Goal: Transaction & Acquisition: Book appointment/travel/reservation

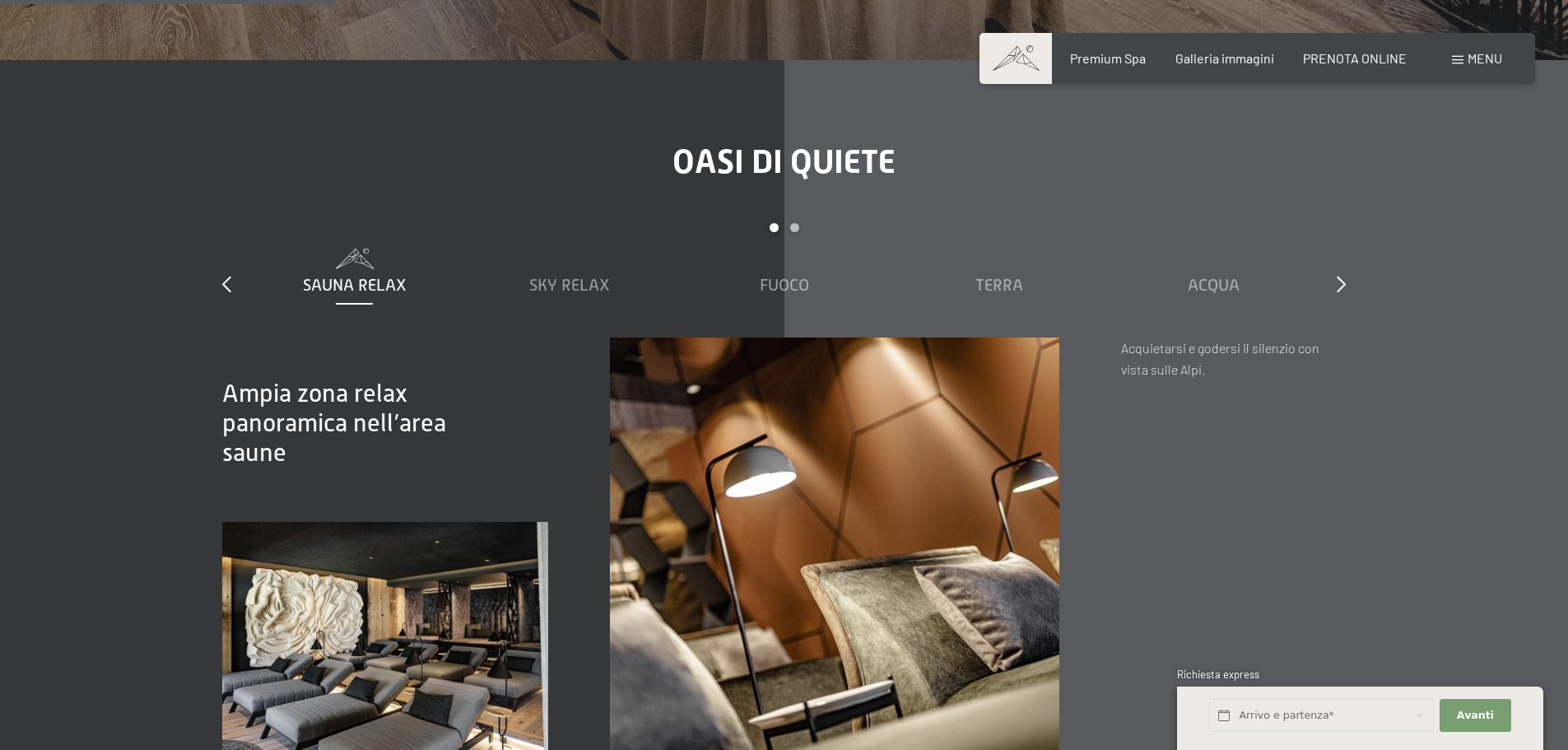
scroll to position [3210, 0]
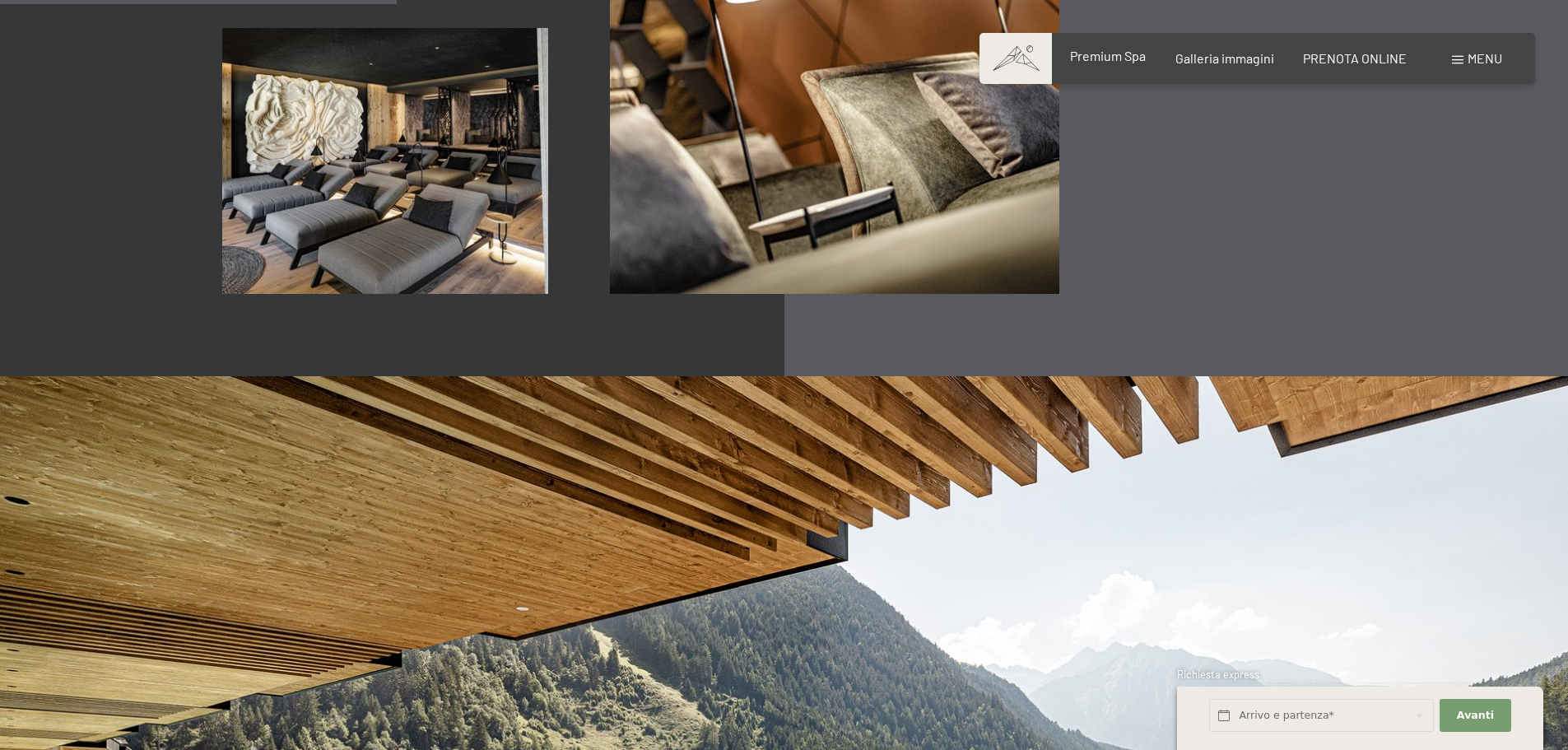
click at [1135, 63] on span "Premium Spa" at bounding box center [1107, 55] width 76 height 16
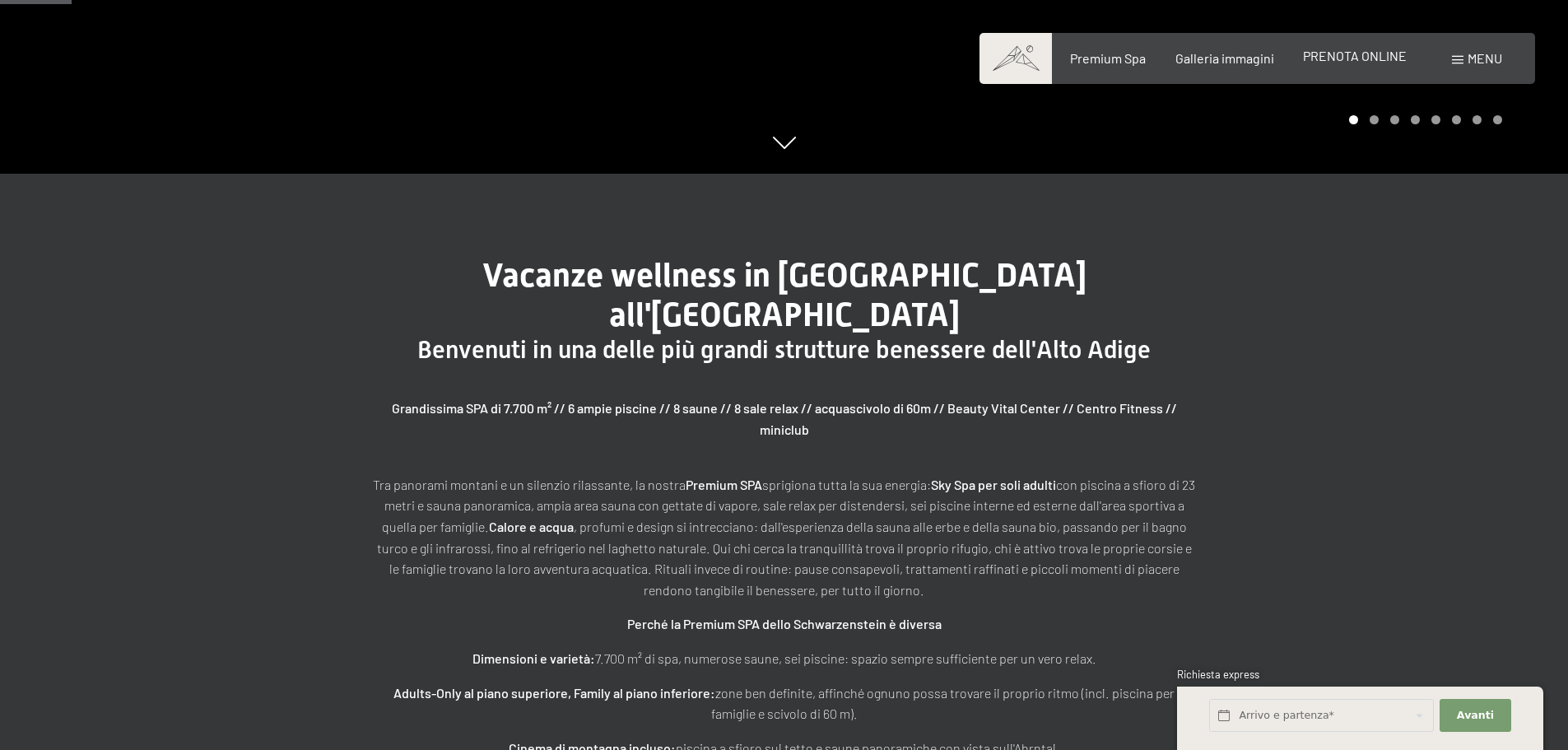
click at [1373, 59] on span "PRENOTA ONLINE" at bounding box center [1354, 55] width 104 height 16
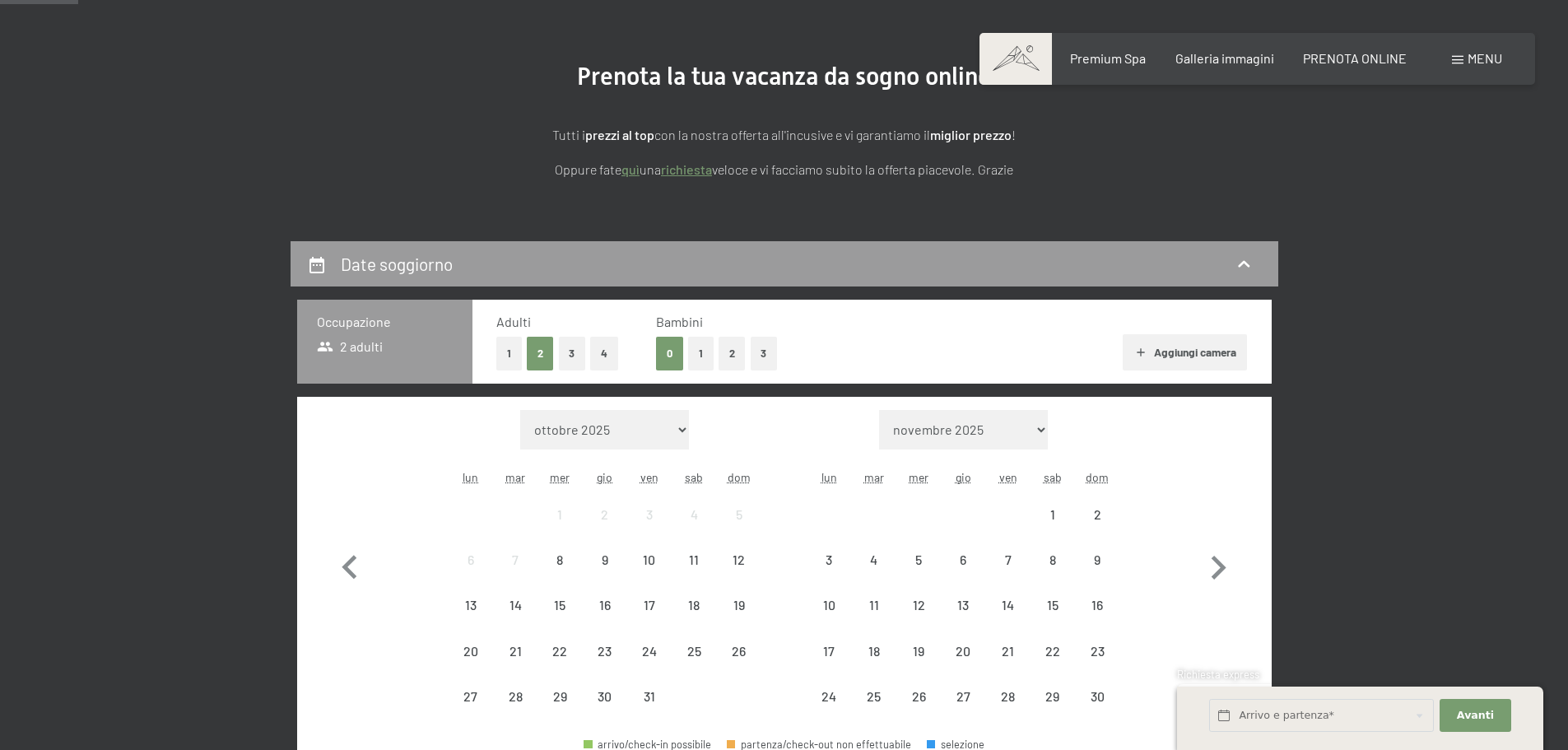
scroll to position [329, 0]
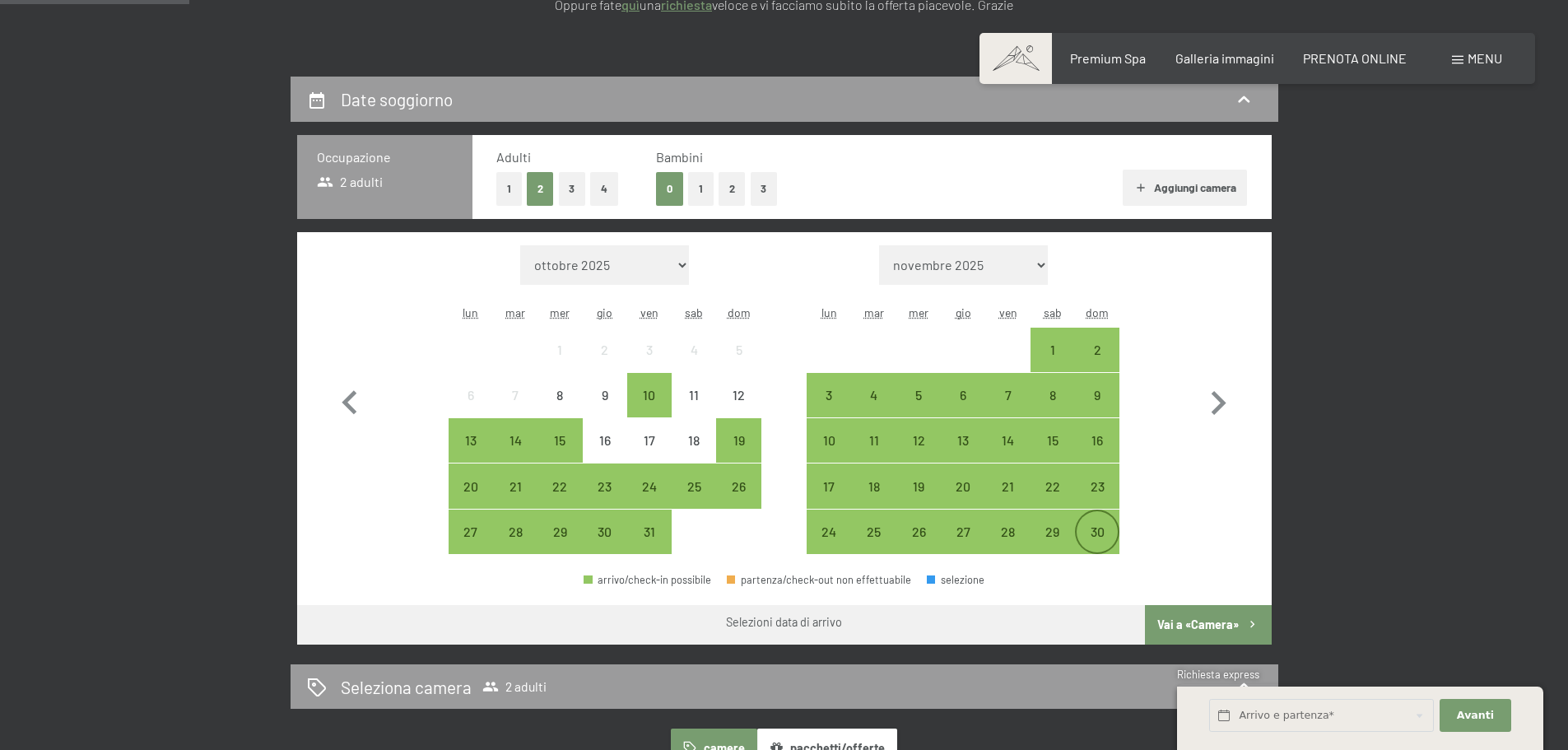
click at [1103, 526] on div "30" at bounding box center [1098, 546] width 41 height 41
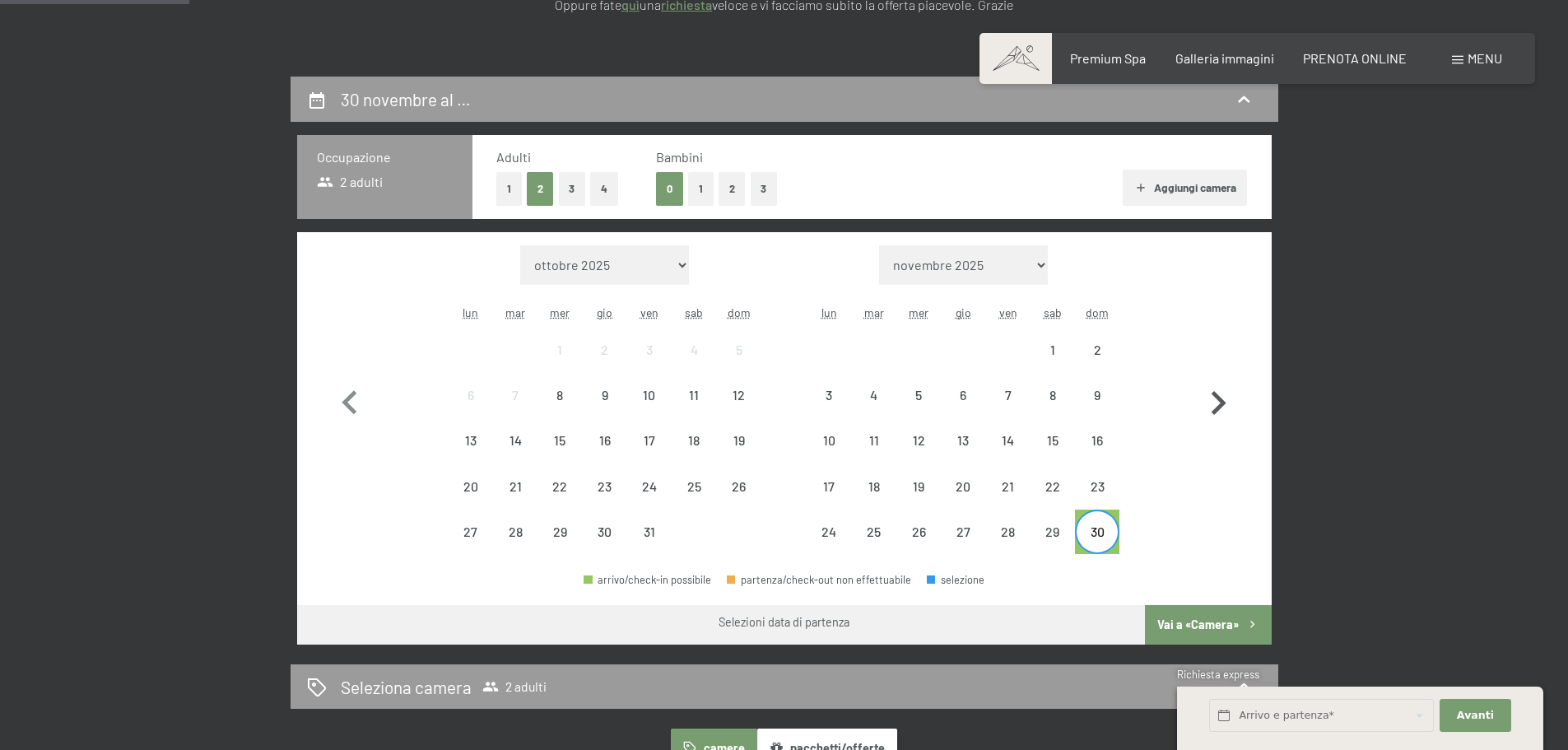
click at [1218, 404] on icon "button" at bounding box center [1217, 403] width 48 height 48
select select "2025-11-01"
select select "2025-12-01"
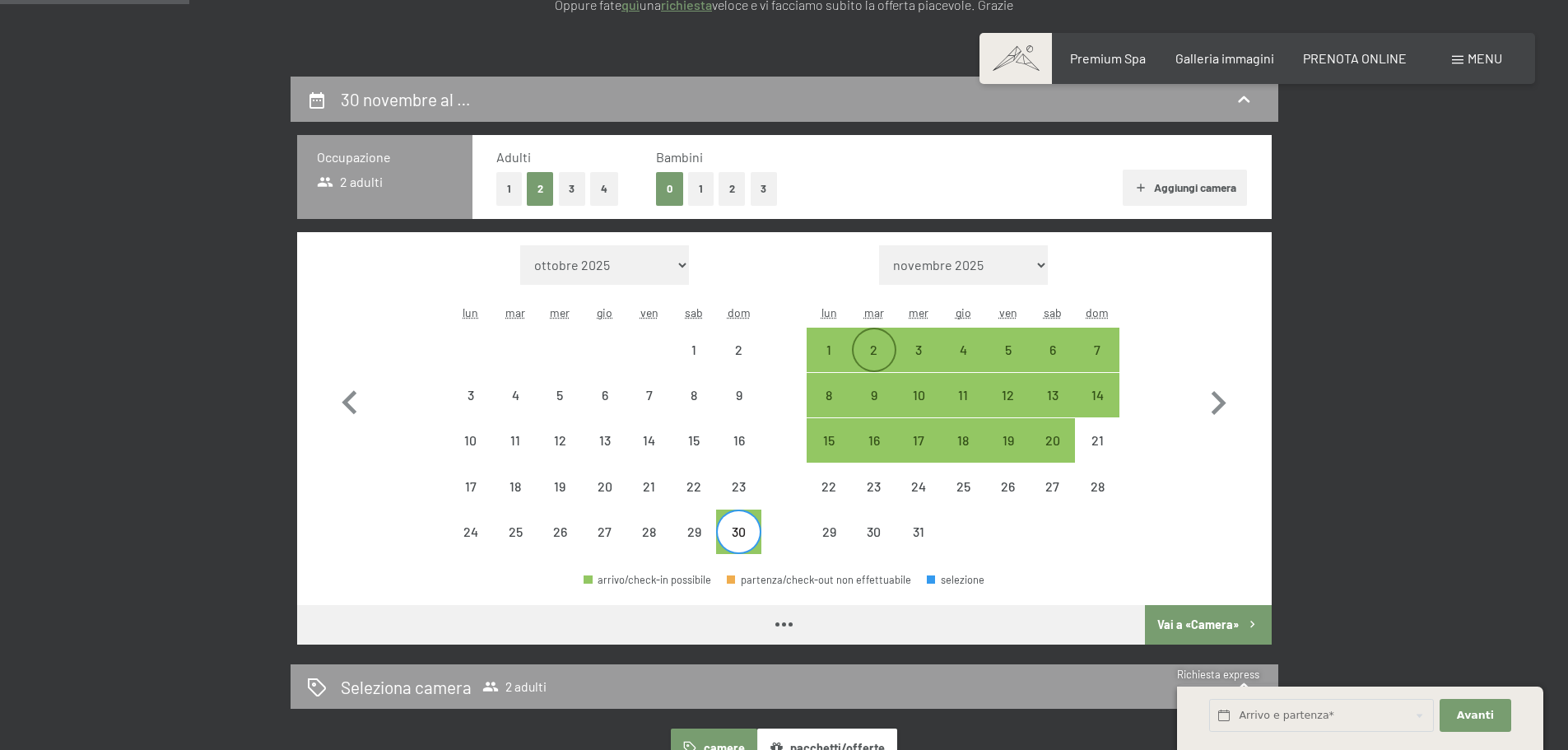
select select "2025-11-01"
select select "2025-12-01"
click at [875, 348] on div "2" at bounding box center [874, 364] width 41 height 41
select select "2025-11-01"
select select "2025-12-01"
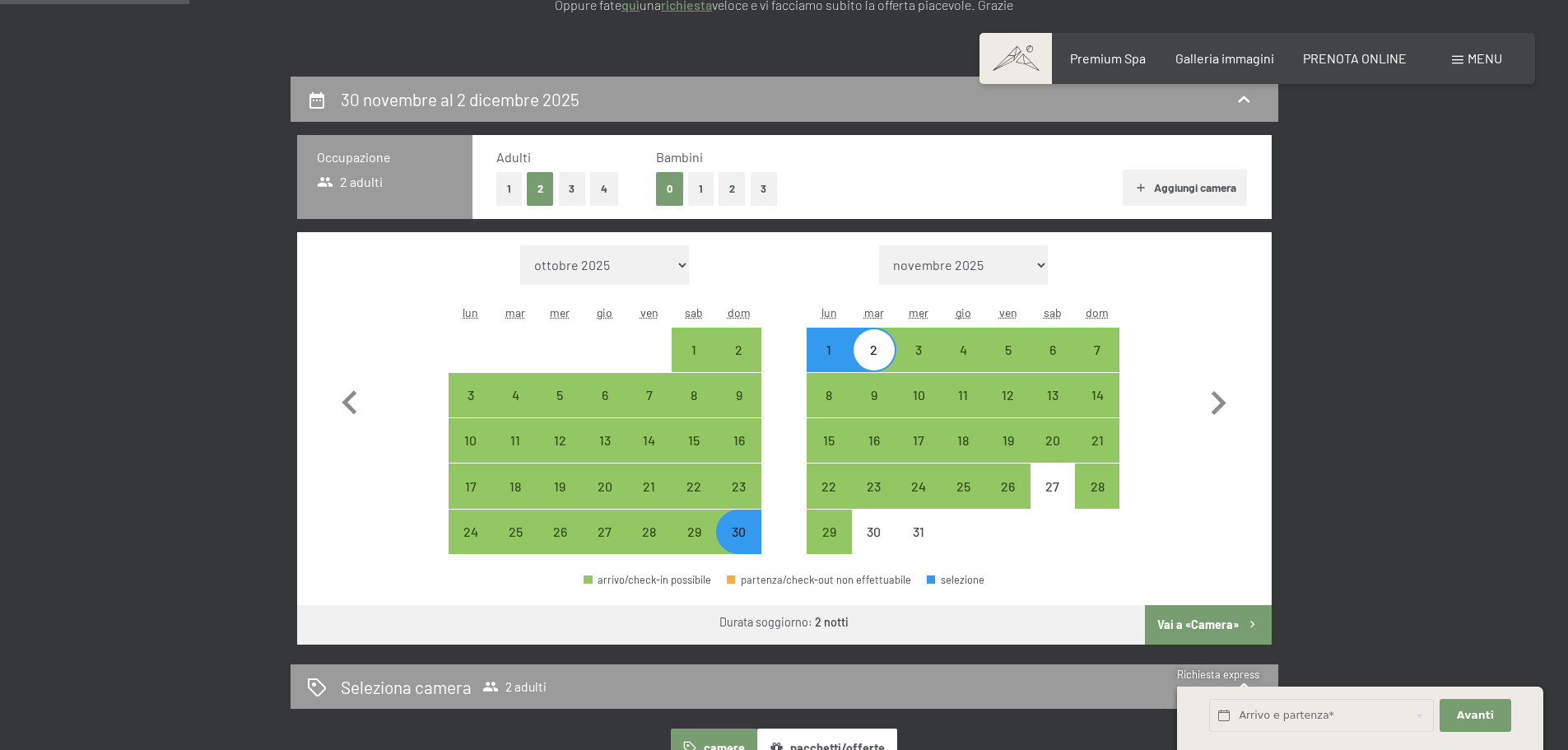
click at [1204, 623] on button "Vai a «Camera»" at bounding box center [1207, 624] width 126 height 39
select select "2025-11-01"
select select "2025-12-01"
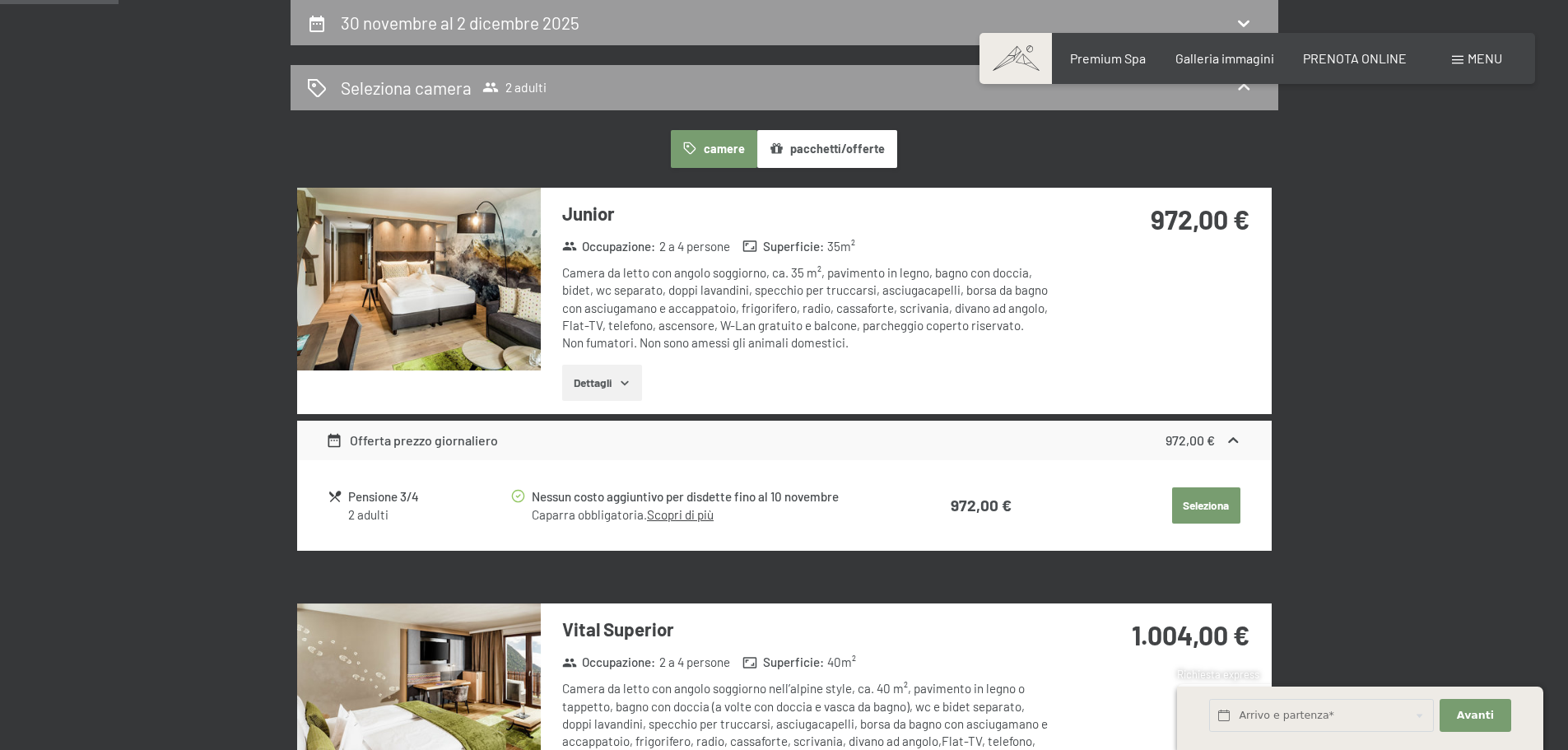
scroll to position [488, 0]
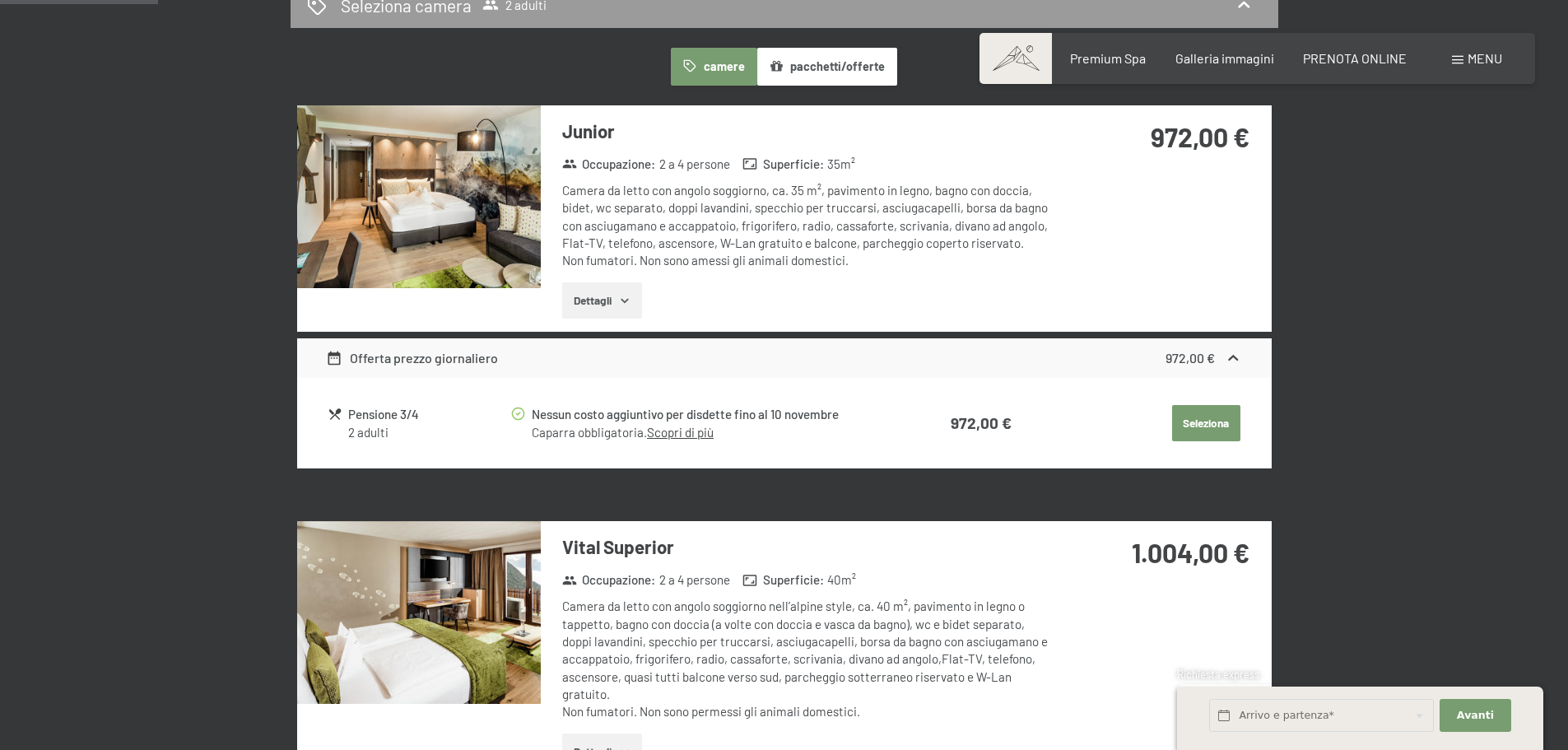
click at [1222, 418] on button "Seleziona" at bounding box center [1205, 423] width 68 height 37
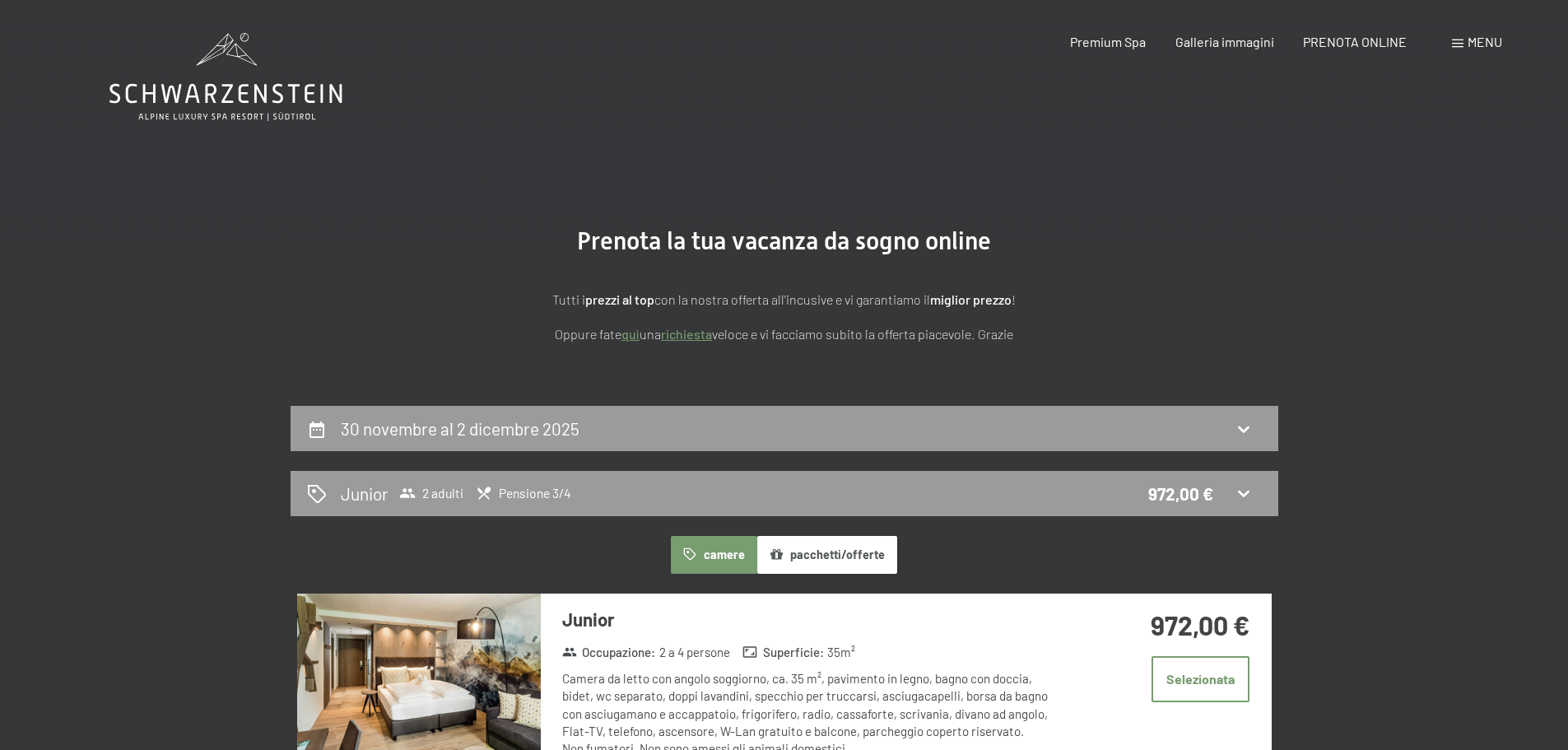
scroll to position [247, 0]
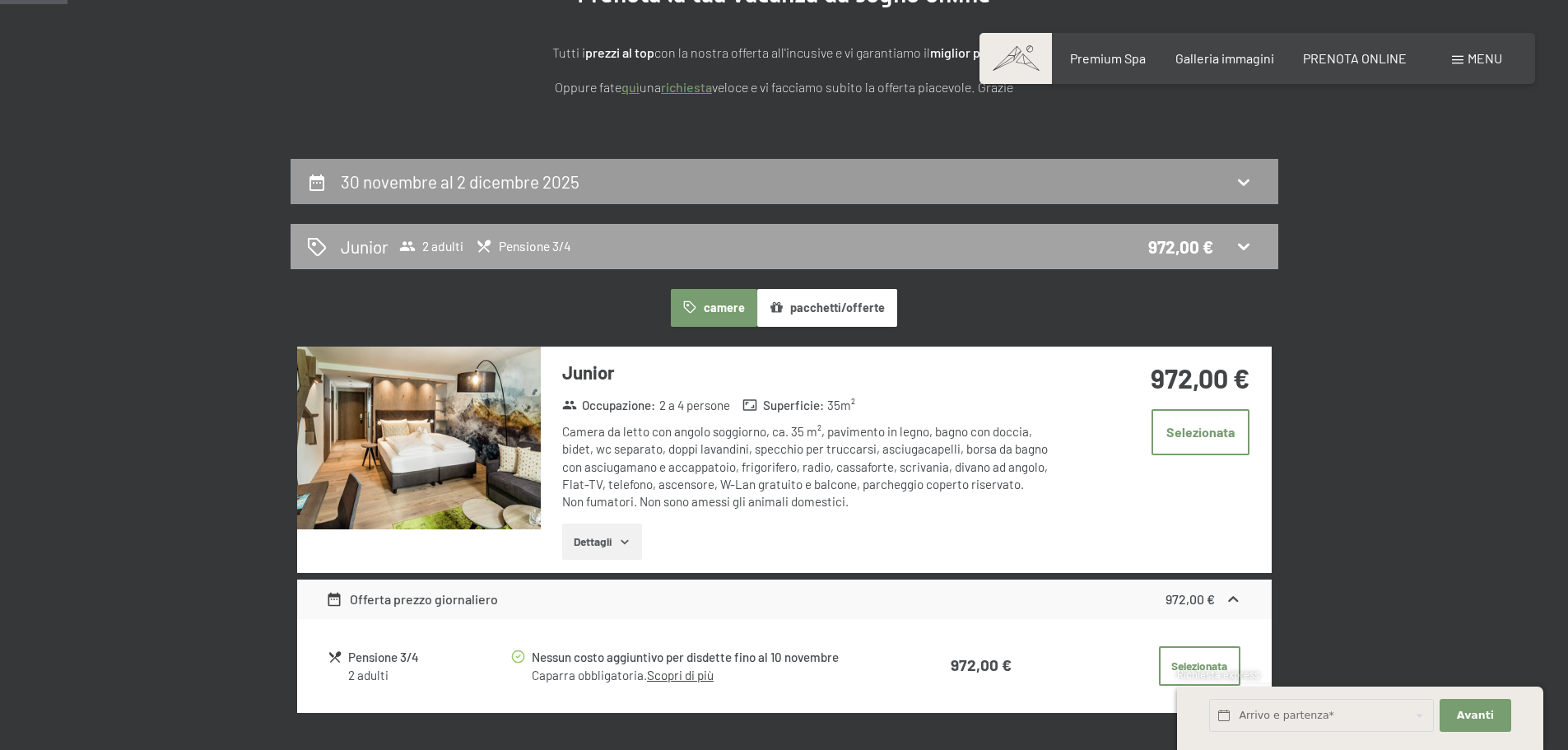
click at [553, 247] on span "Pensione 3/4" at bounding box center [524, 247] width 96 height 17
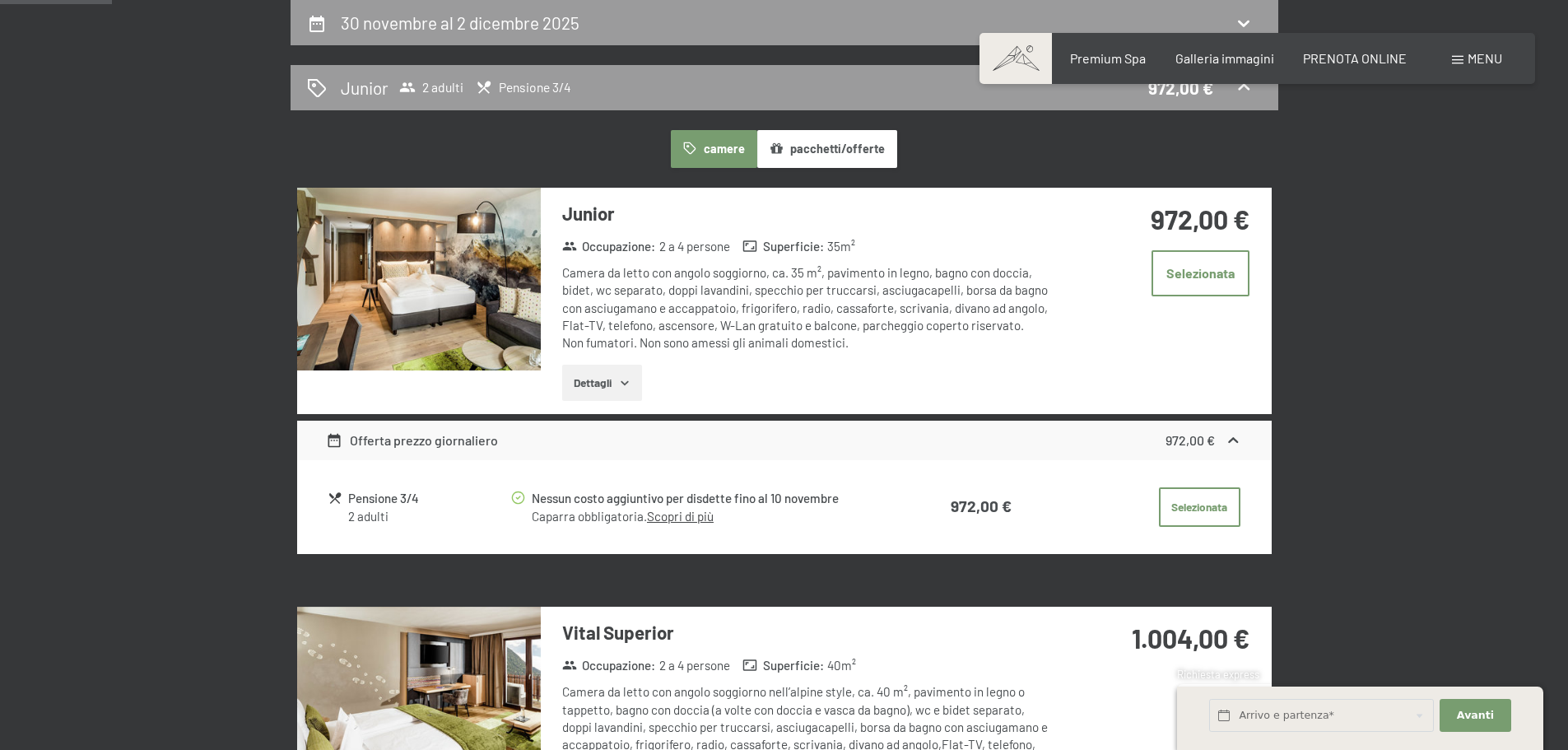
click at [619, 385] on icon "button" at bounding box center [624, 382] width 13 height 13
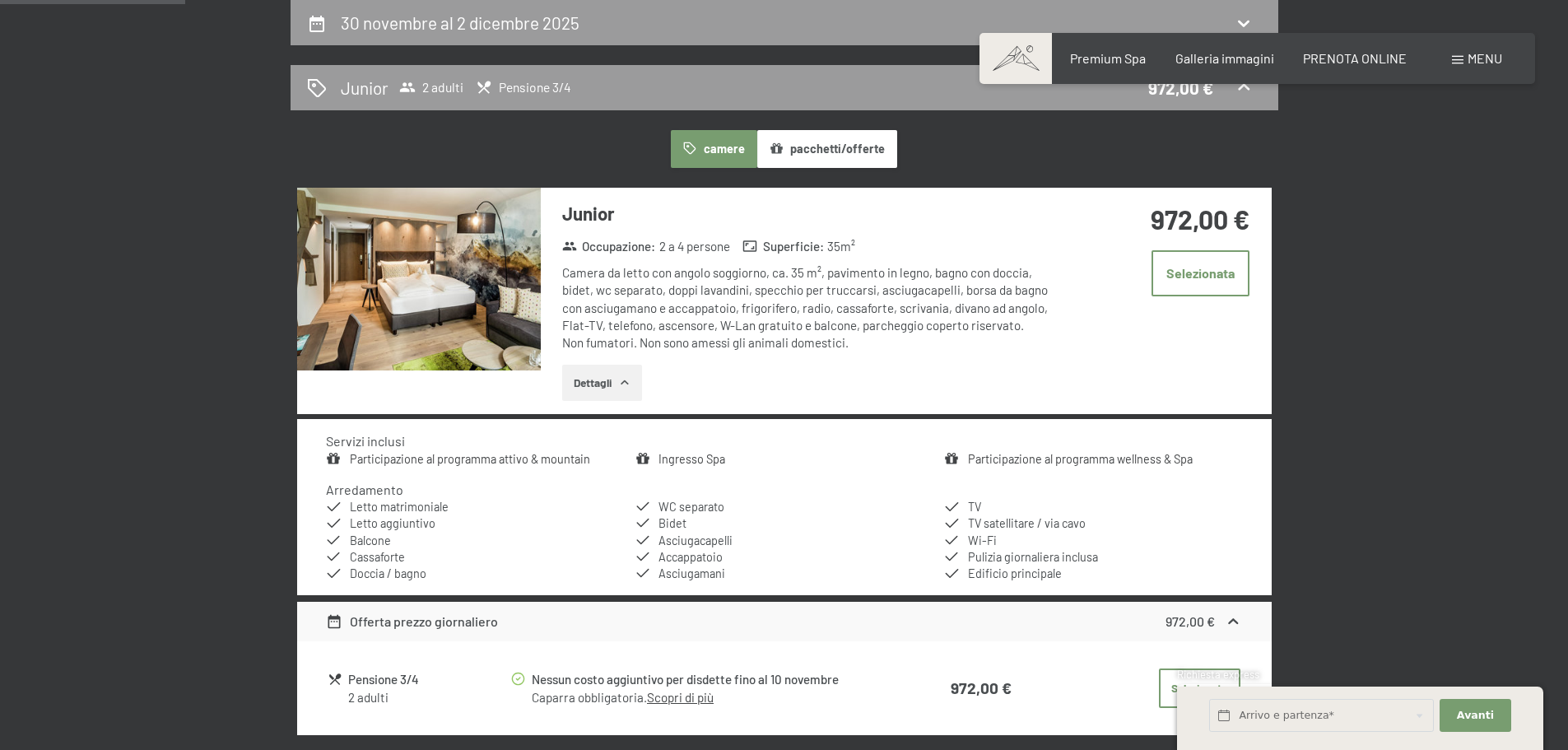
scroll to position [571, 0]
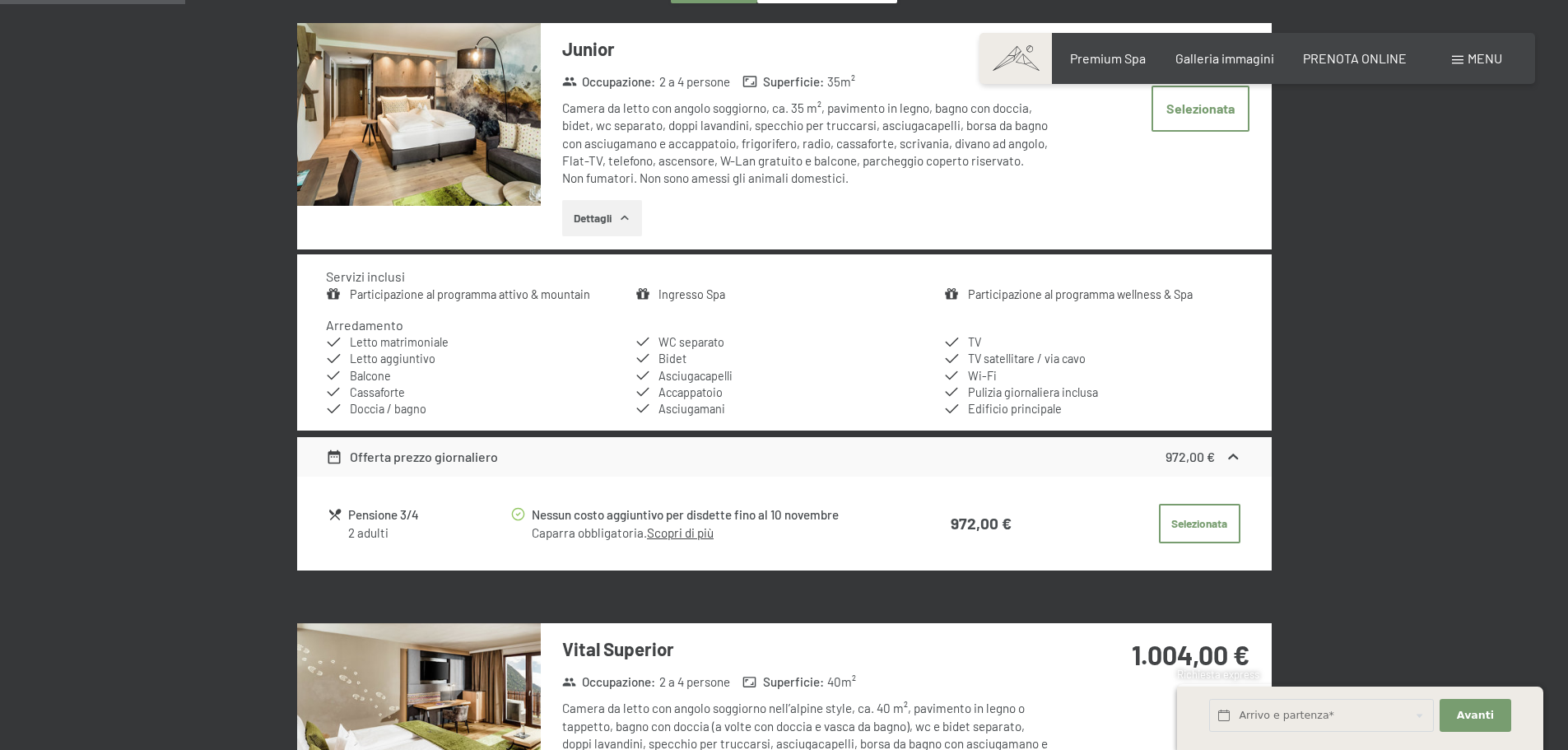
click at [1239, 462] on icon at bounding box center [1233, 458] width 17 height 17
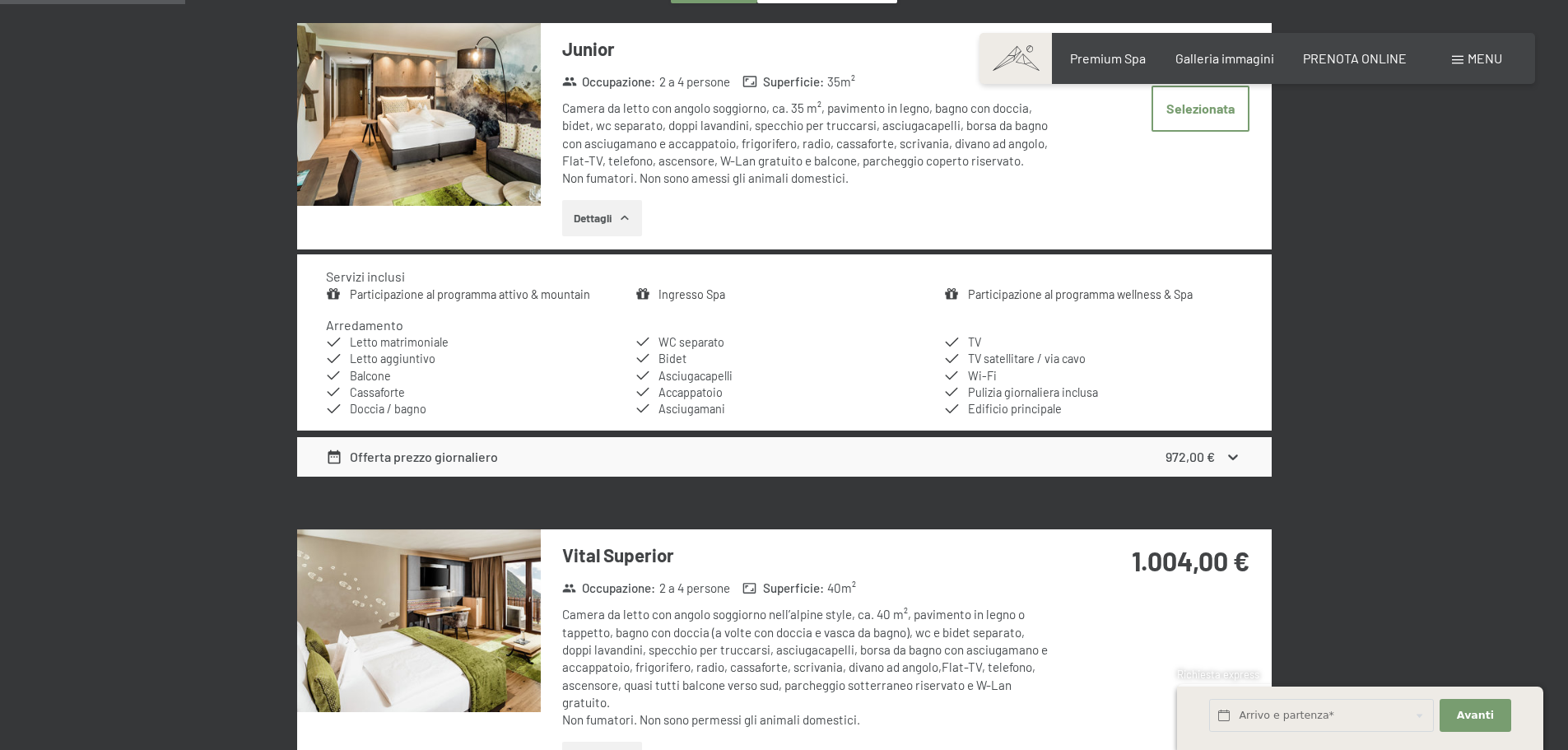
click at [1236, 460] on icon at bounding box center [1233, 458] width 17 height 17
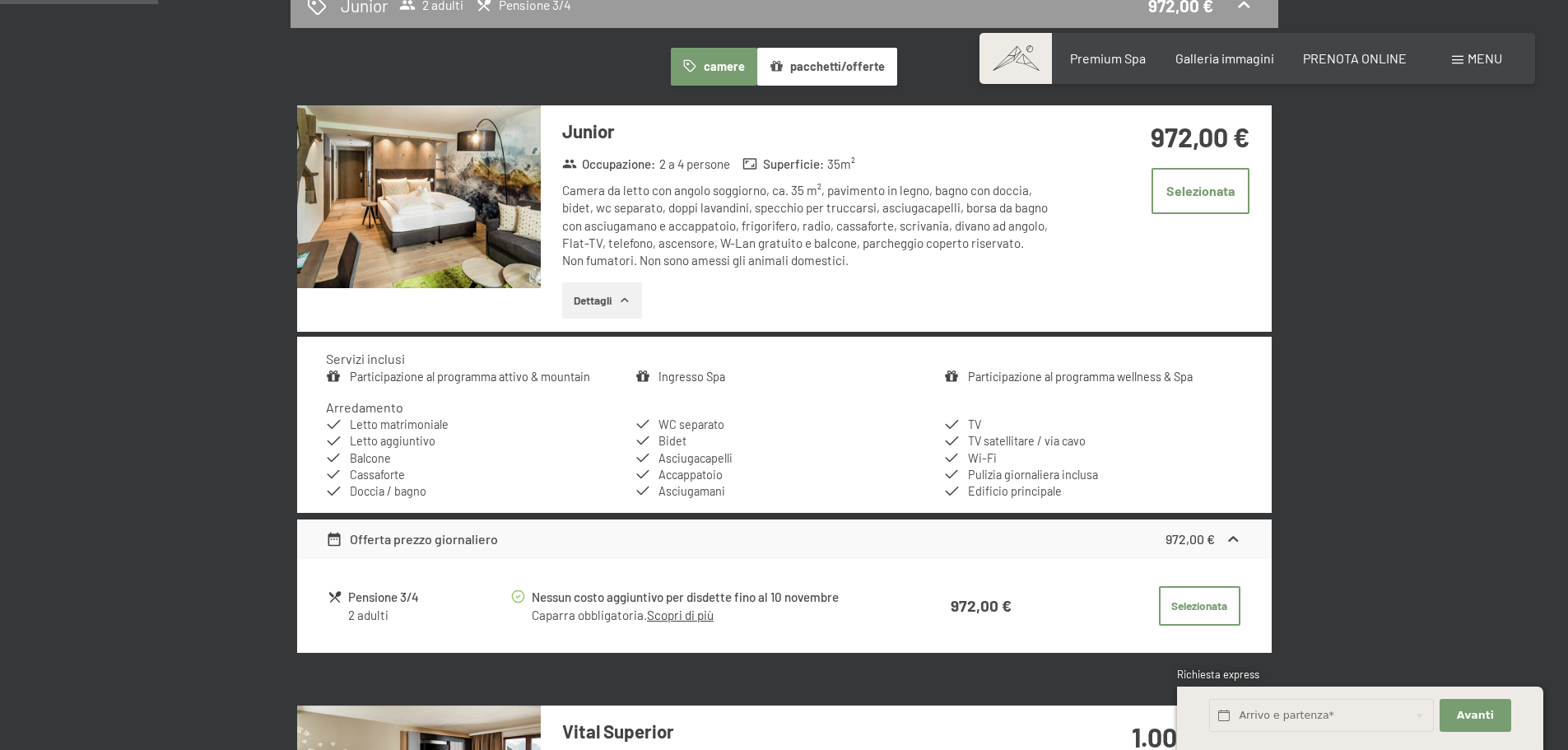
scroll to position [406, 0]
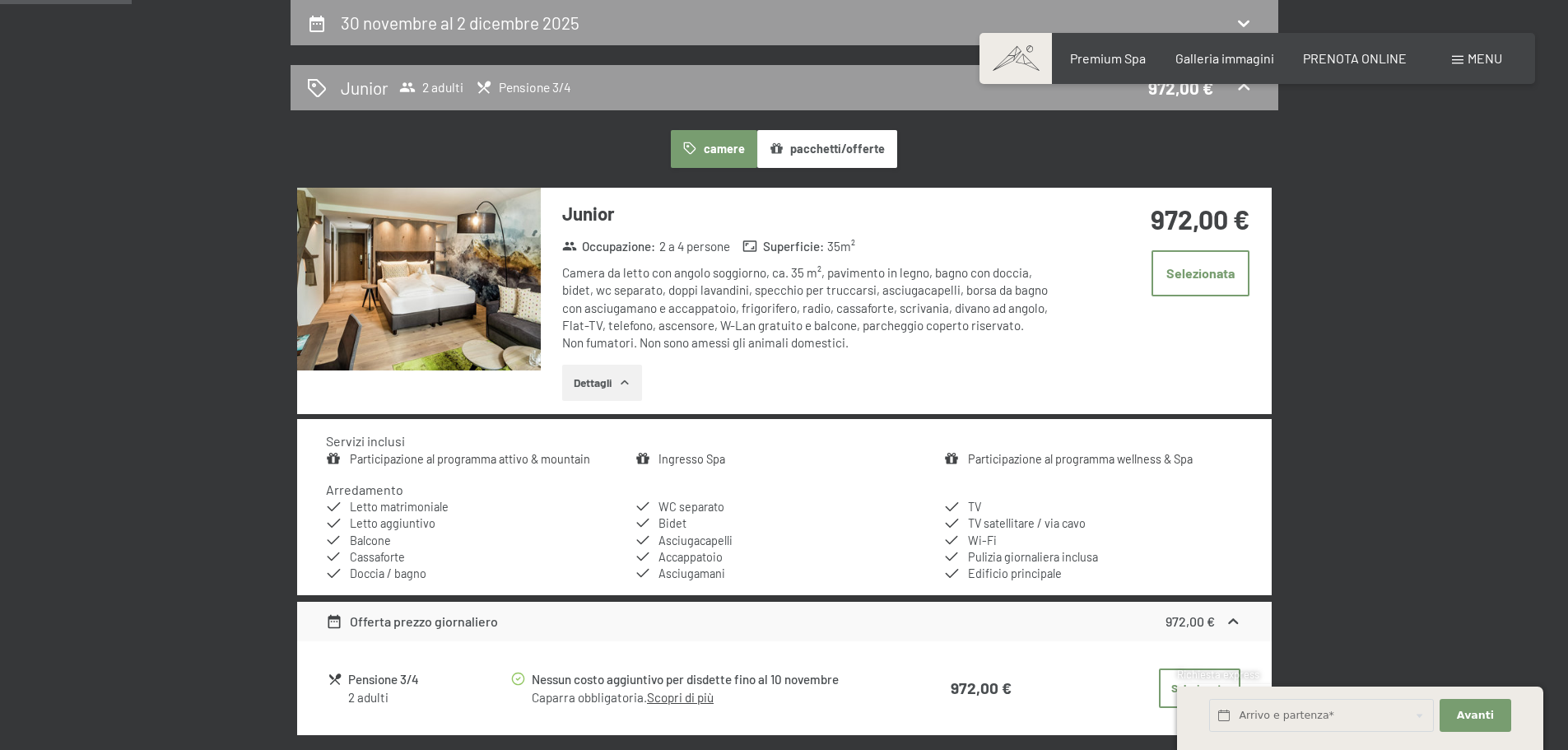
click at [784, 156] on button "pacchetti/offerte" at bounding box center [827, 149] width 140 height 38
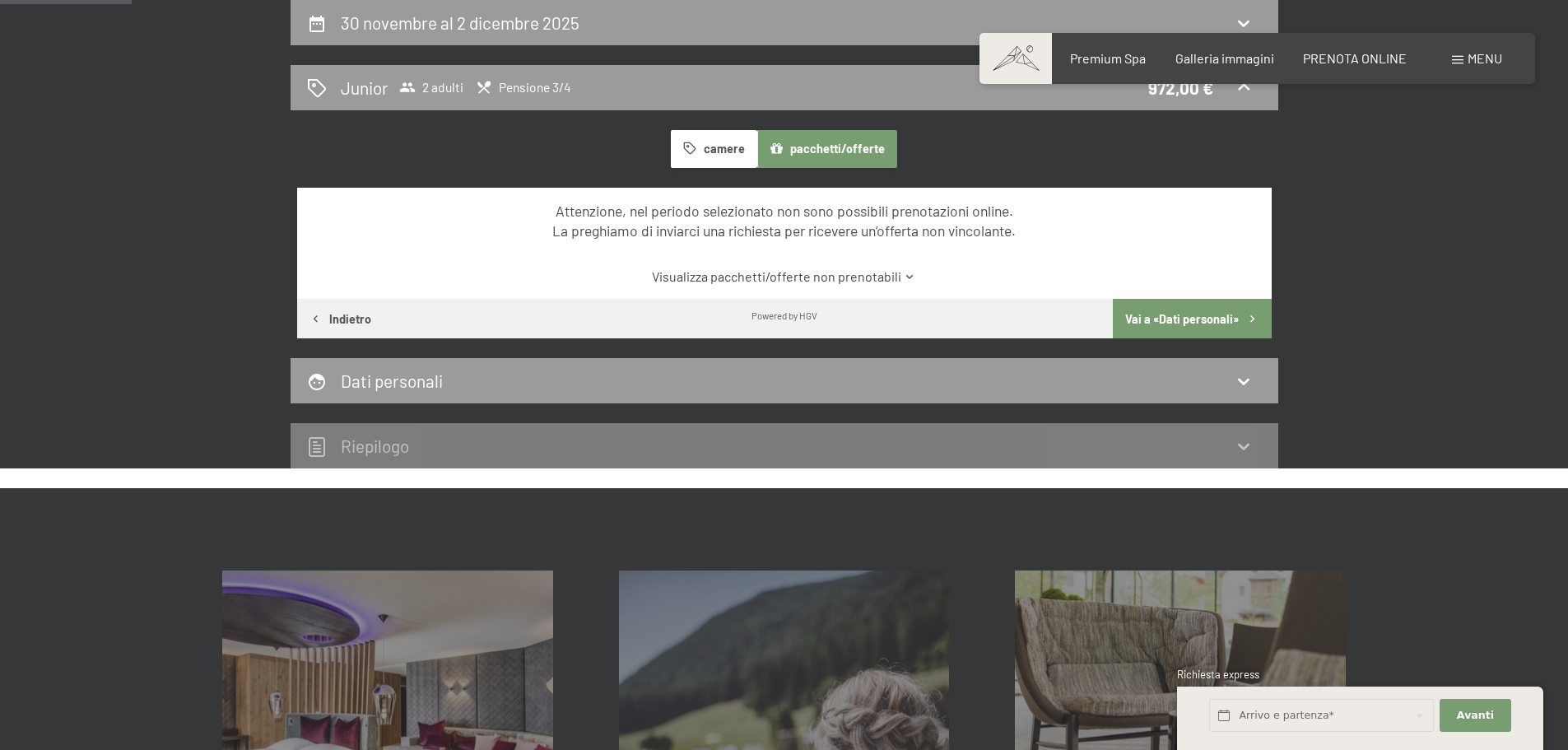
click at [715, 149] on button "camere" at bounding box center [713, 149] width 85 height 38
